Goal: Find contact information: Find contact information

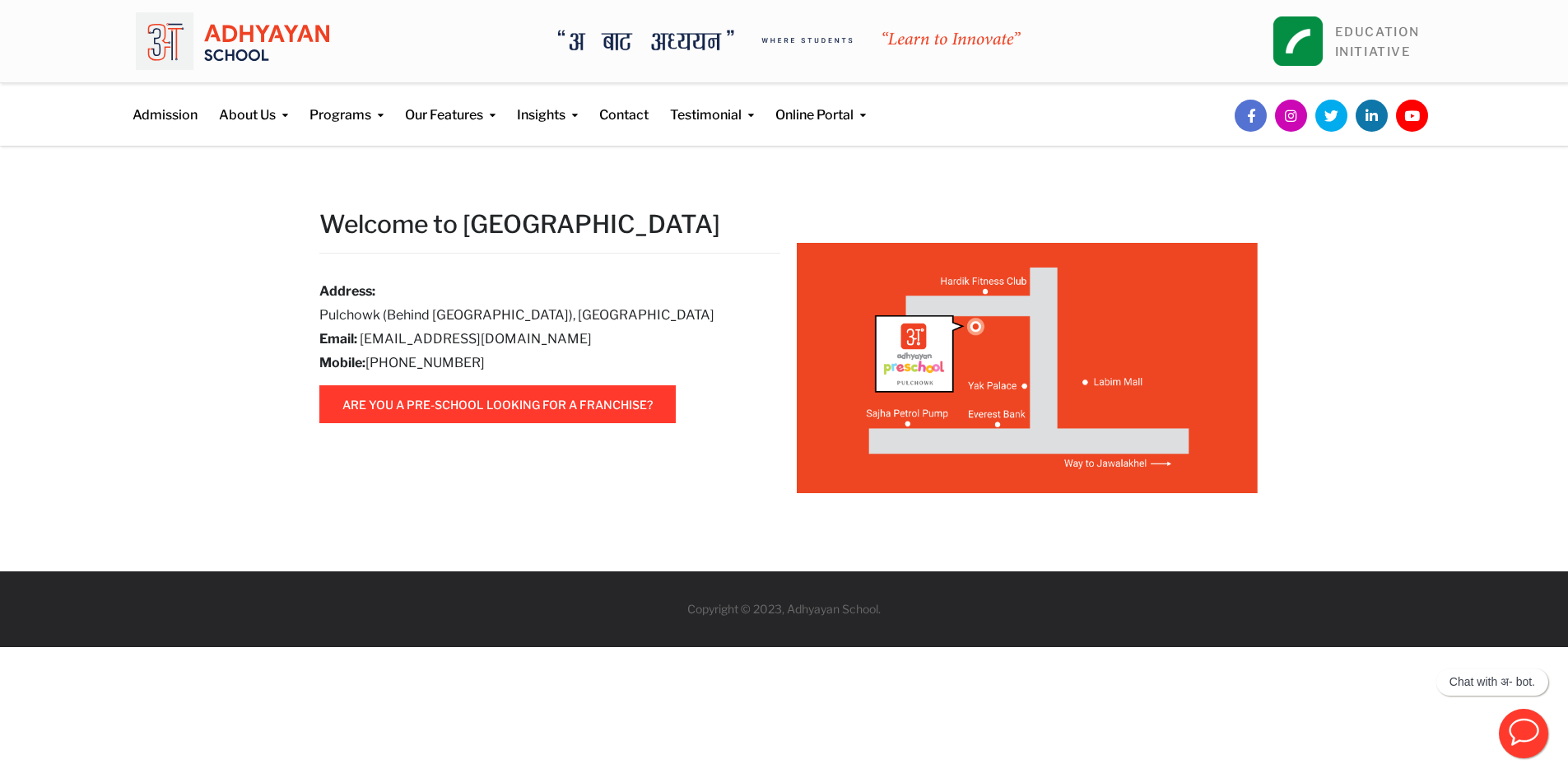
drag, startPoint x: 402, startPoint y: 360, endPoint x: 510, endPoint y: 370, distance: 108.5
click at [510, 370] on h6 "Mobile: +977 9766542295" at bounding box center [536, 363] width 436 height 20
click at [560, 350] on div "Address: Pulchowk (Behind Labim Mall), Lalitpur Email: pre_pulchowk@adhyayan.ed…" at bounding box center [536, 327] width 436 height 92
drag, startPoint x: 490, startPoint y: 364, endPoint x: 367, endPoint y: 372, distance: 123.3
click at [367, 372] on h6 "Mobile: +977 9766542295" at bounding box center [536, 363] width 436 height 20
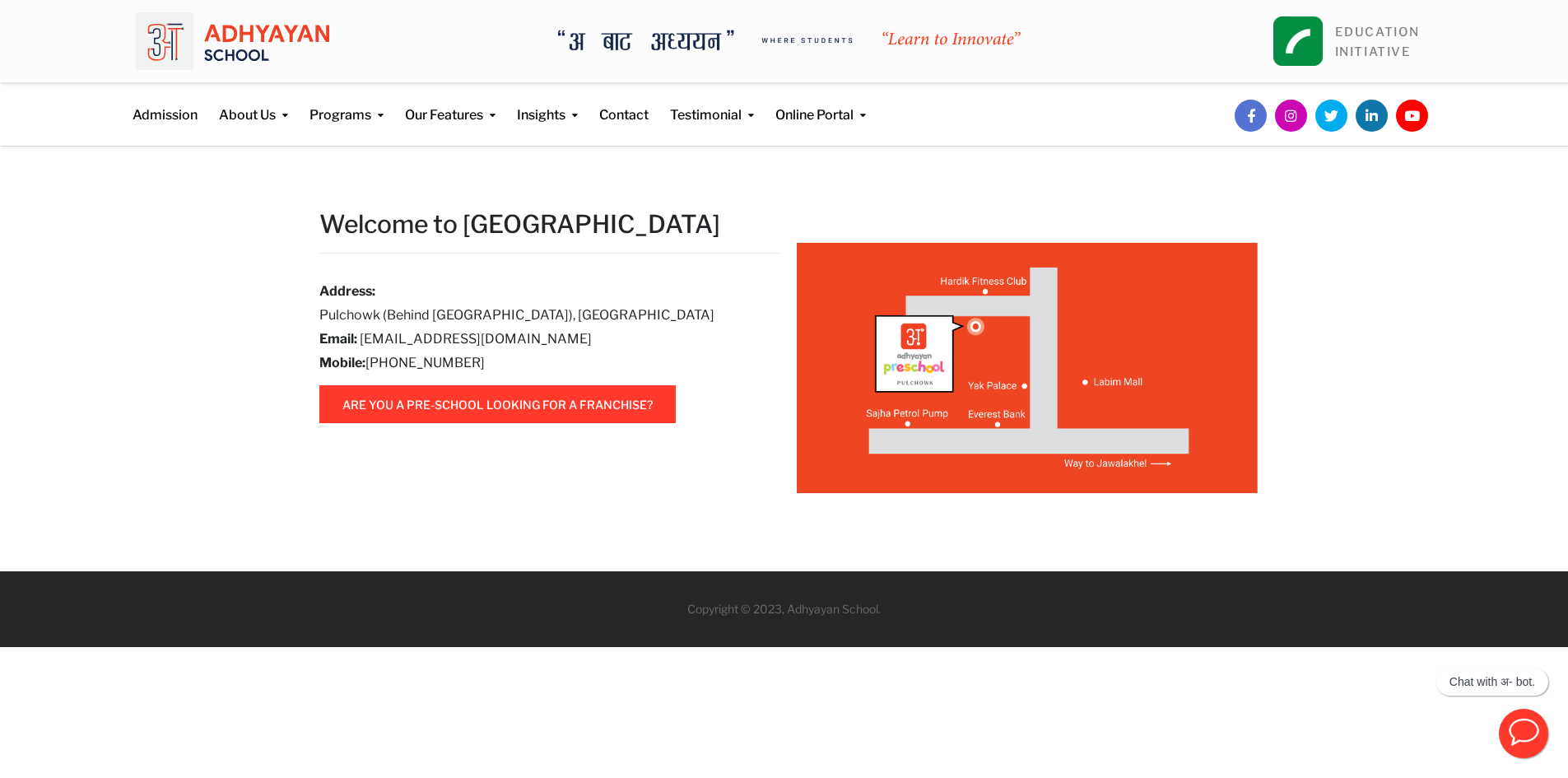
copy h6 "+977 9766542295"
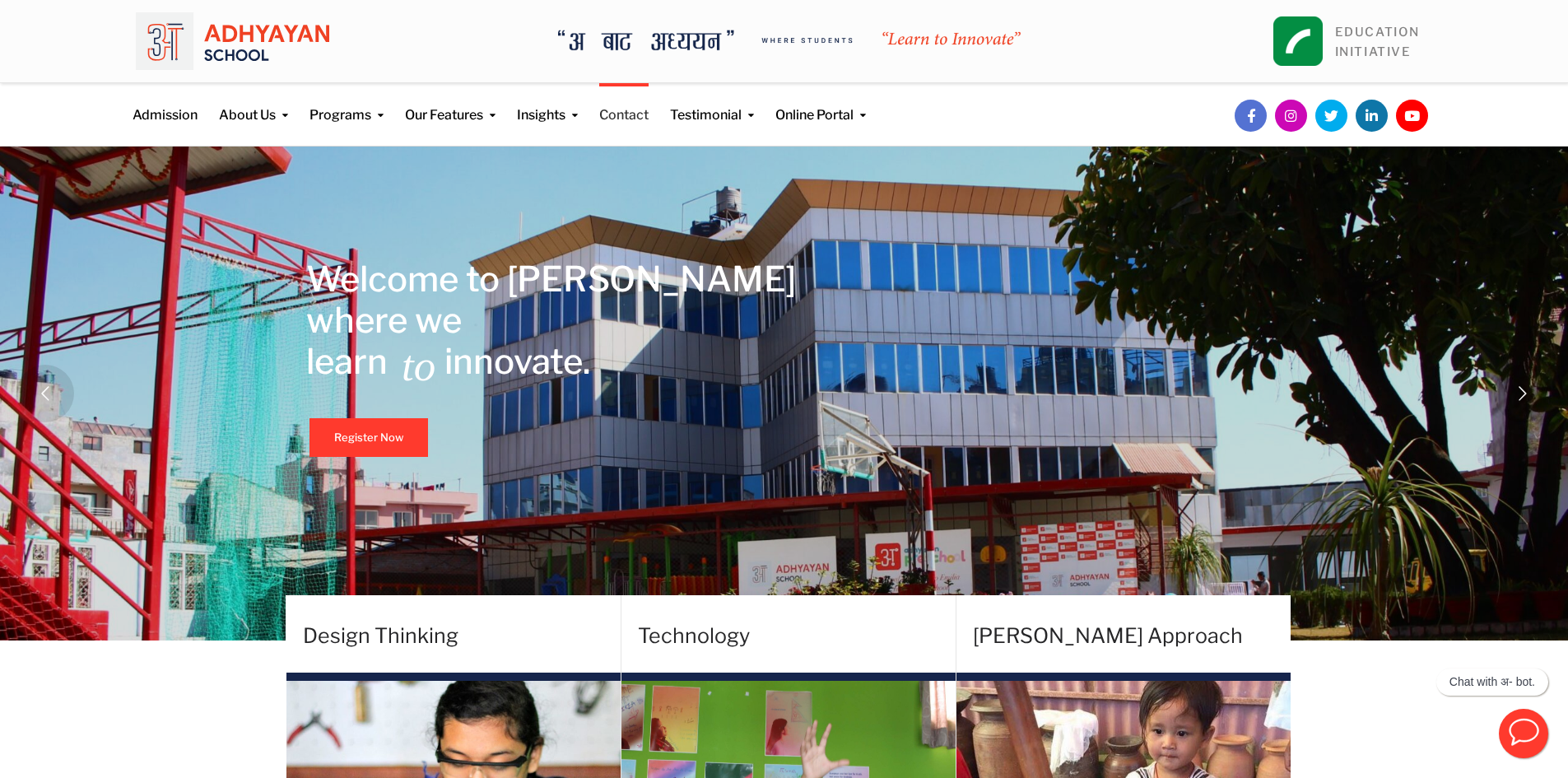
click at [631, 121] on link "Contact" at bounding box center [624, 103] width 49 height 42
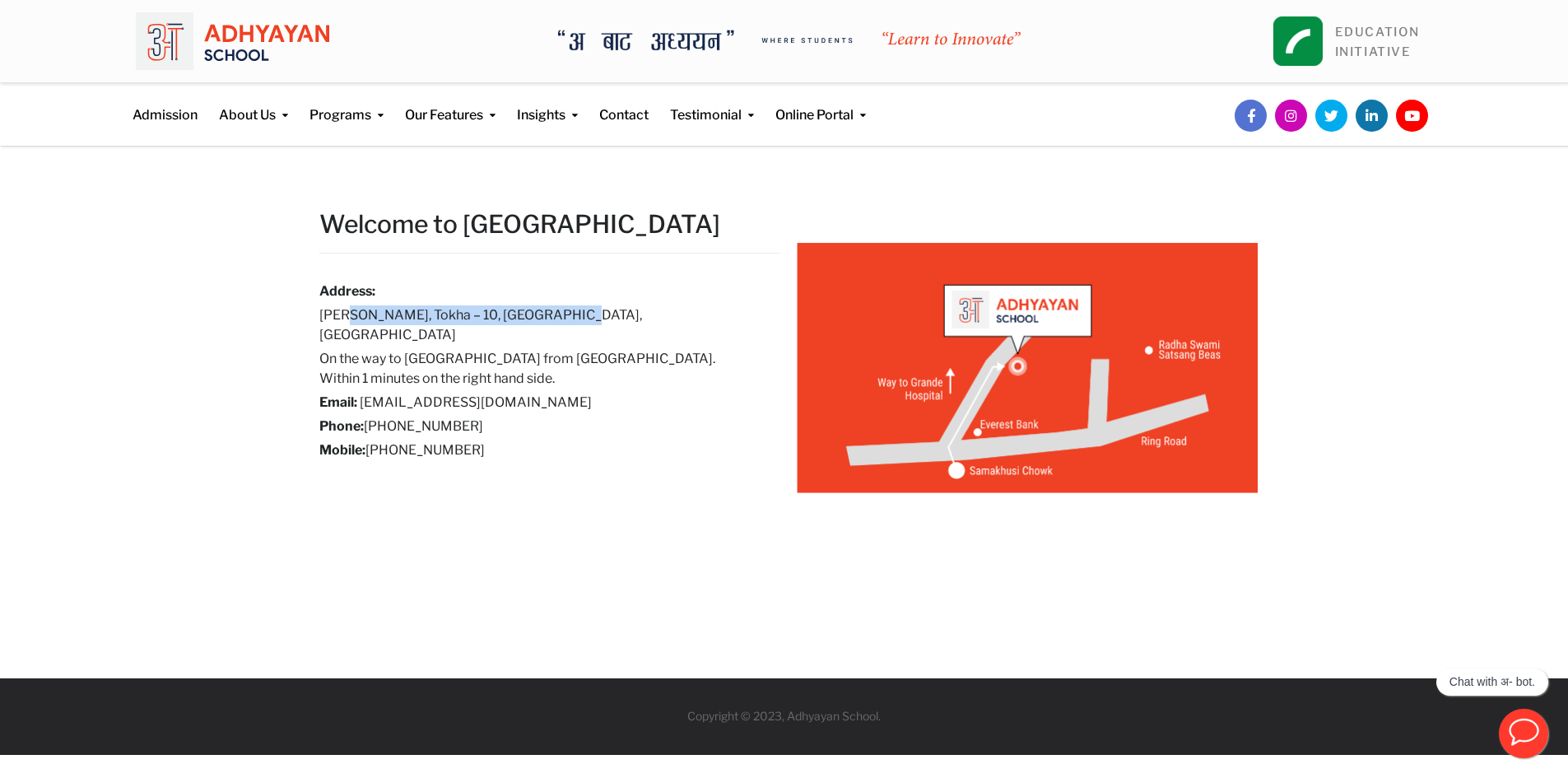
drag, startPoint x: 354, startPoint y: 313, endPoint x: 581, endPoint y: 318, distance: 227.1
click at [581, 318] on h6 "Samakhusi Chowk, Tokha – 10, Kathmandu, Nepal" at bounding box center [536, 325] width 436 height 39
drag, startPoint x: 404, startPoint y: 427, endPoint x: 515, endPoint y: 428, distance: 111.0
click at [515, 440] on h6 "Mobile: +977 9823596841" at bounding box center [536, 450] width 436 height 20
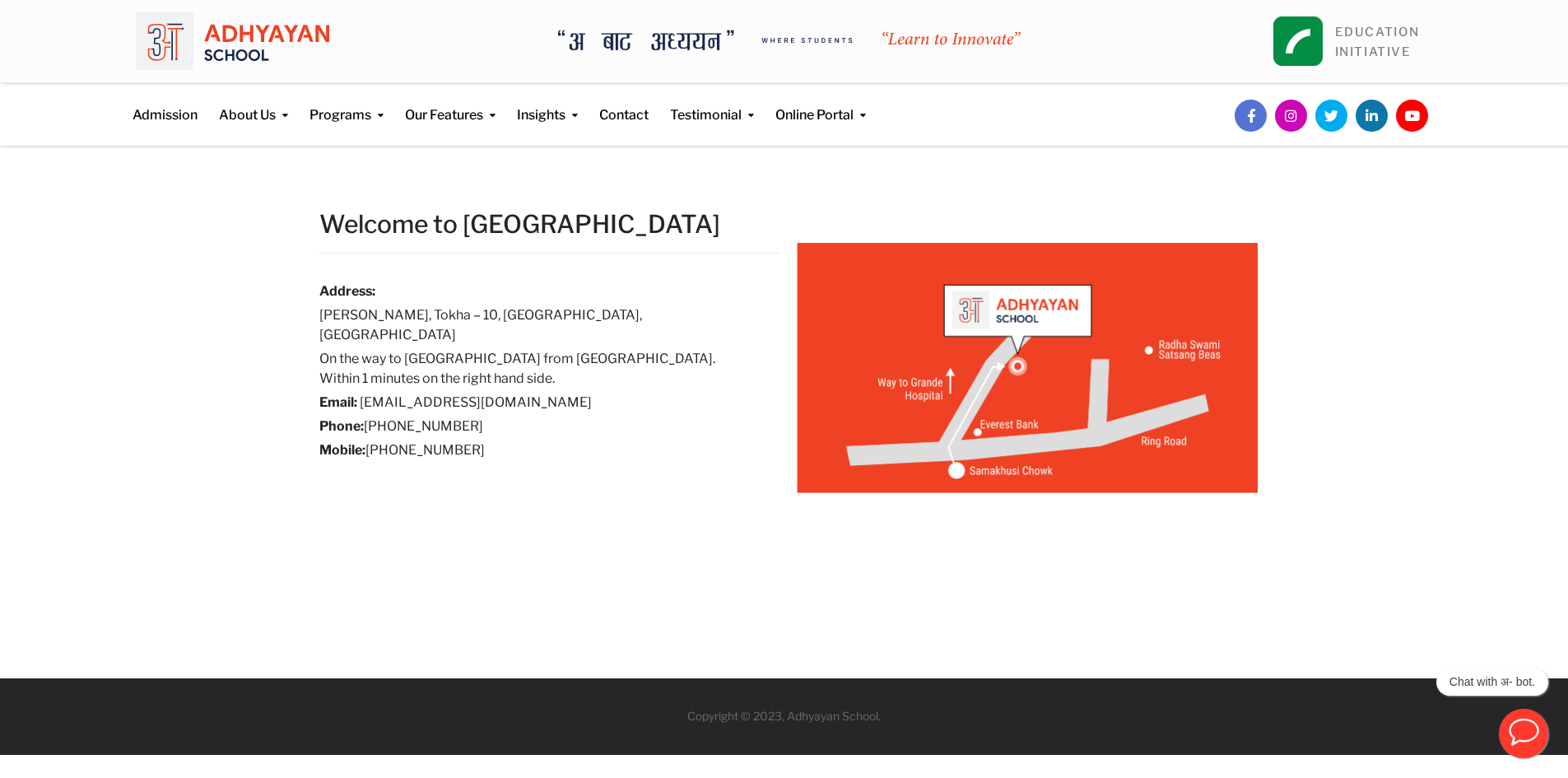
click at [403, 440] on h6 "Mobile: +977 9823596841" at bounding box center [536, 450] width 436 height 20
drag, startPoint x: 401, startPoint y: 429, endPoint x: 533, endPoint y: 431, distance: 132.0
click at [533, 440] on h6 "Mobile: +977 9823596841" at bounding box center [536, 450] width 436 height 20
drag, startPoint x: 400, startPoint y: 423, endPoint x: 555, endPoint y: 444, distance: 156.4
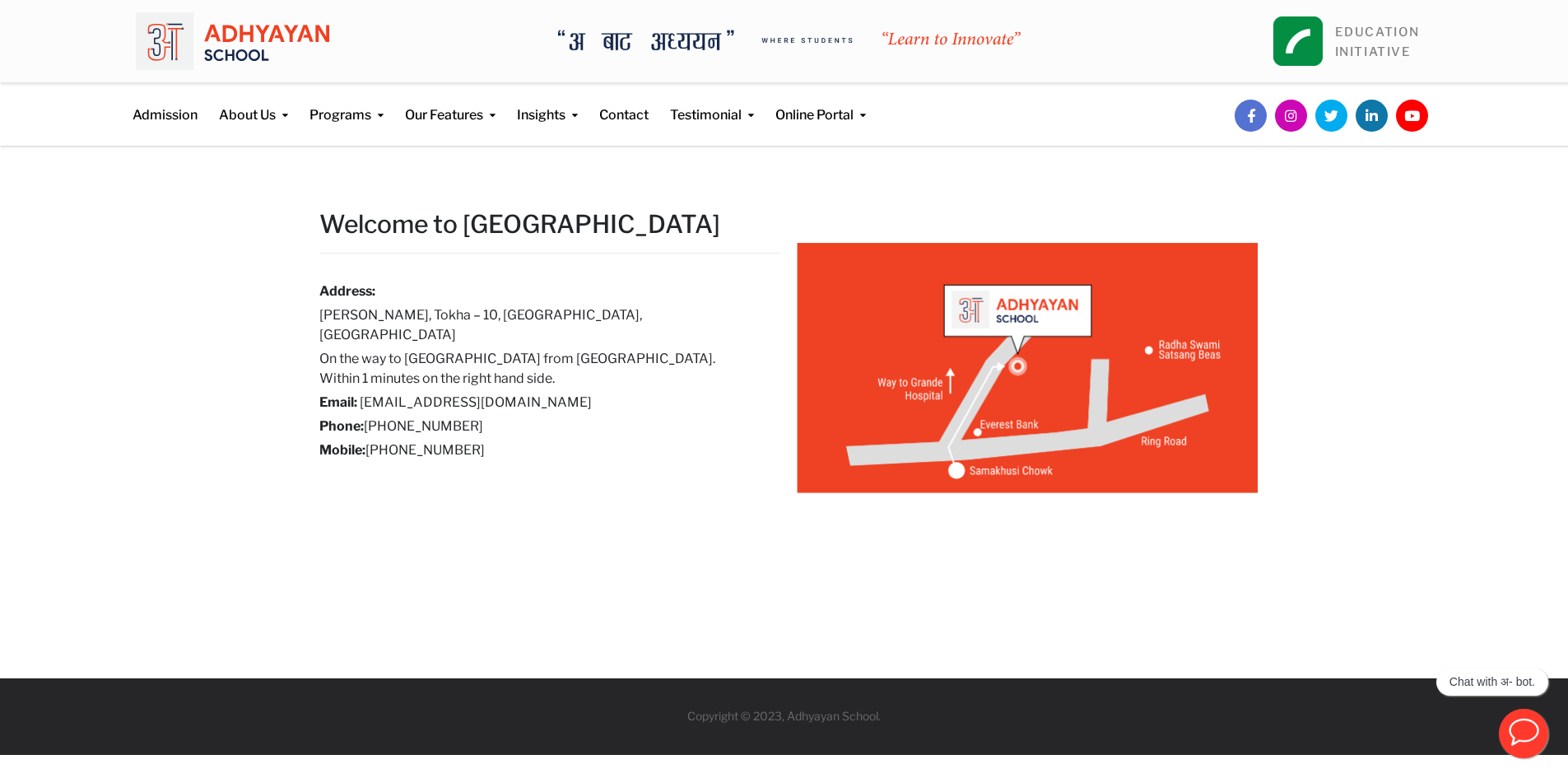
click at [555, 444] on div "Welcome to Adhyayan School Address: Samakhusi Chowk, Tokha – 10, Kathmandu, Nep…" at bounding box center [549, 341] width 485 height 264
click at [615, 420] on div "Address: Samakhusi Chowk, Tokha – 10, Kathmandu, Nepal On the way to Grande Int…" at bounding box center [536, 370] width 436 height 178
drag, startPoint x: 480, startPoint y: 402, endPoint x: 369, endPoint y: 415, distance: 111.8
click at [369, 417] on h6 "Phone: +977 1 4989133" at bounding box center [536, 426] width 436 height 20
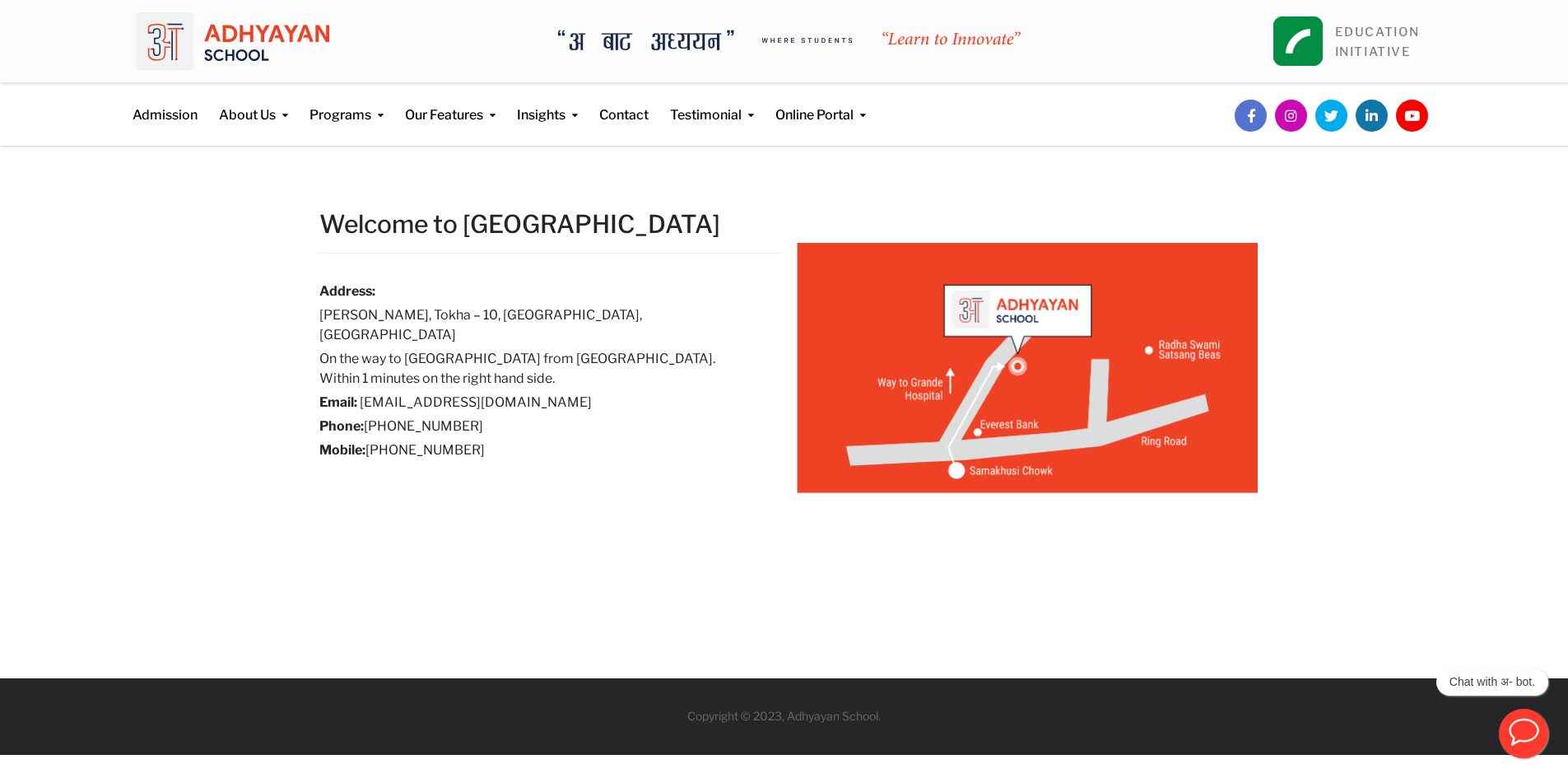
click at [450, 417] on h6 "Phone: +977 1 4989133" at bounding box center [536, 426] width 436 height 20
click at [650, 350] on h6 "On the way to Grande Int’ Hospital from Samakhusi Chowk. Within 1 minutes on th…" at bounding box center [536, 369] width 436 height 39
drag, startPoint x: 651, startPoint y: 356, endPoint x: 561, endPoint y: 347, distance: 90.4
click at [561, 350] on h6 "On the way to Grande Int’ Hospital from Samakhusi Chowk. Within 1 minutes on th…" at bounding box center [536, 369] width 436 height 39
click at [294, 44] on img at bounding box center [232, 41] width 194 height 58
